Goal: Task Accomplishment & Management: Manage account settings

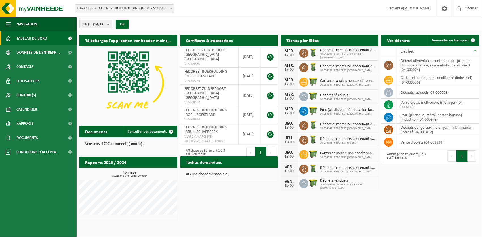
click at [145, 9] on span "01-099068 - FEDOREST BOEKHOUDING (BRU) - SCHAERBEEK" at bounding box center [124, 9] width 99 height 8
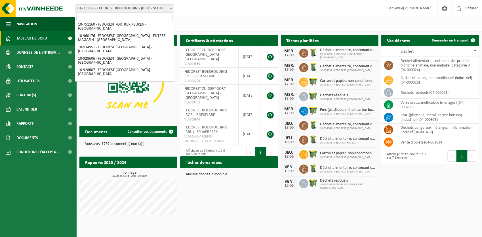
scroll to position [85, 0]
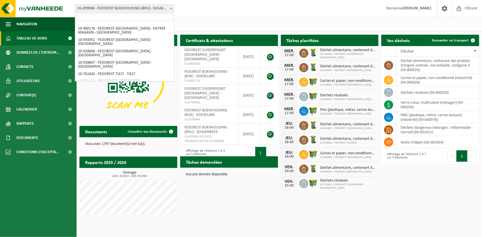
select select "99357"
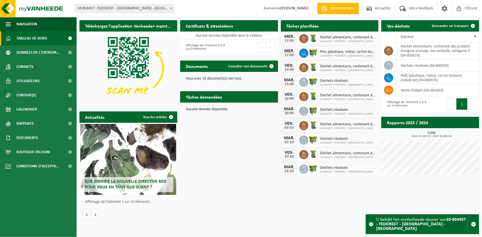
click at [345, 37] on span "Déchet alimentaire, contenant des produits d'origine animale, non emballé, caté…" at bounding box center [348, 37] width 56 height 5
click at [295, 36] on div "MER. 17-09" at bounding box center [289, 39] width 17 height 14
